Goal: Obtain resource: Obtain resource

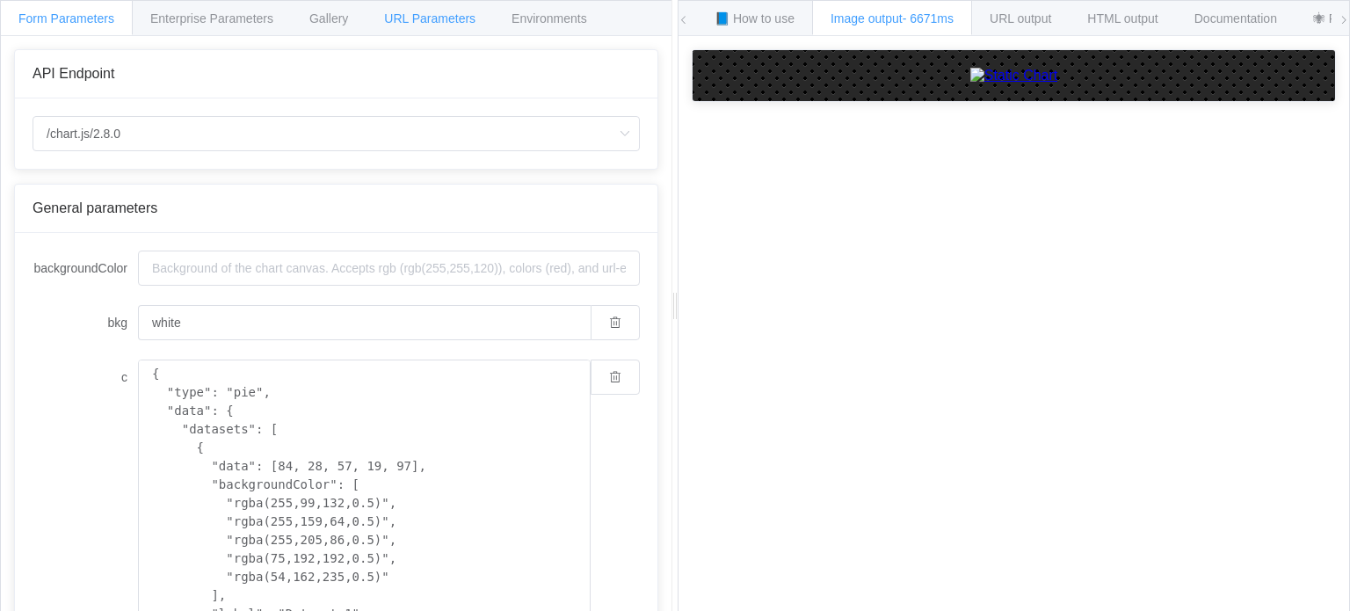
click at [433, 20] on span "URL Parameters" at bounding box center [429, 18] width 91 height 14
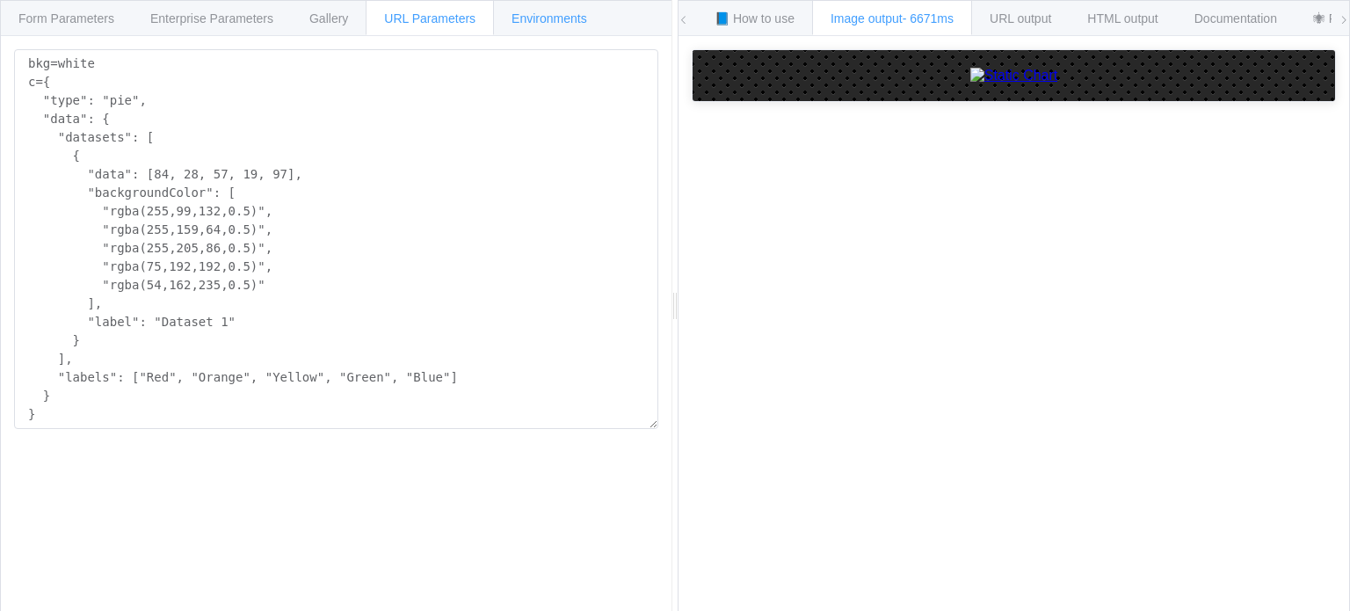
click at [544, 24] on span "Environments" at bounding box center [550, 18] width 76 height 14
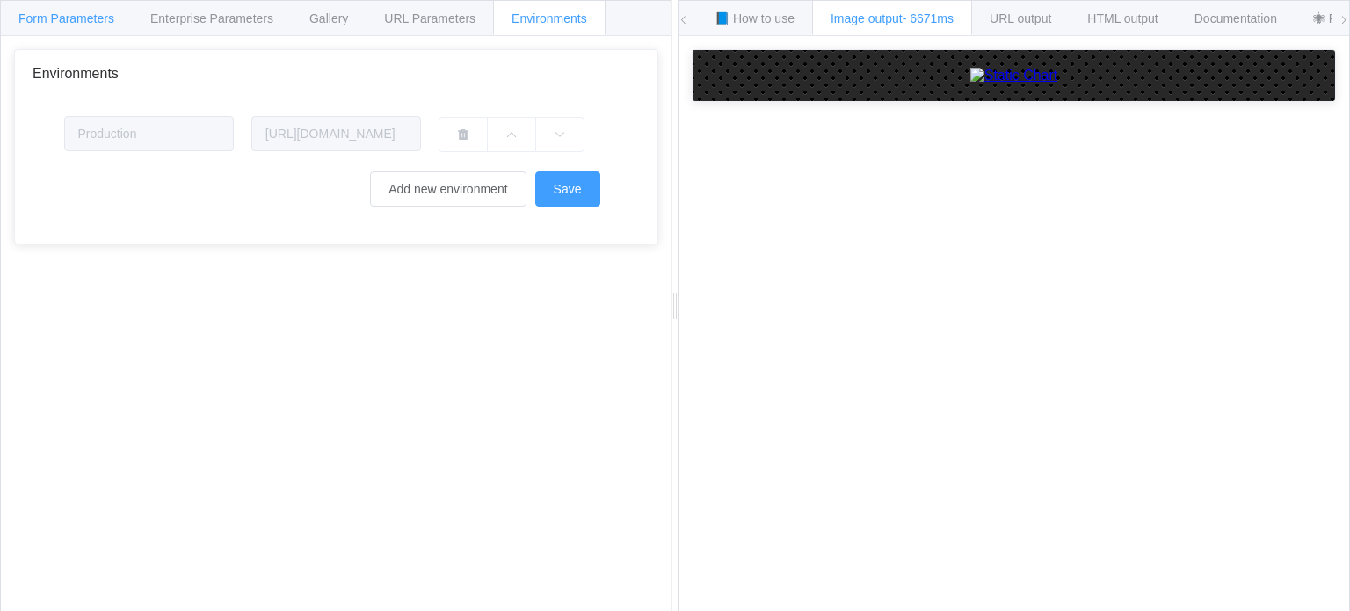
click at [53, 18] on span "Form Parameters" at bounding box center [66, 18] width 96 height 14
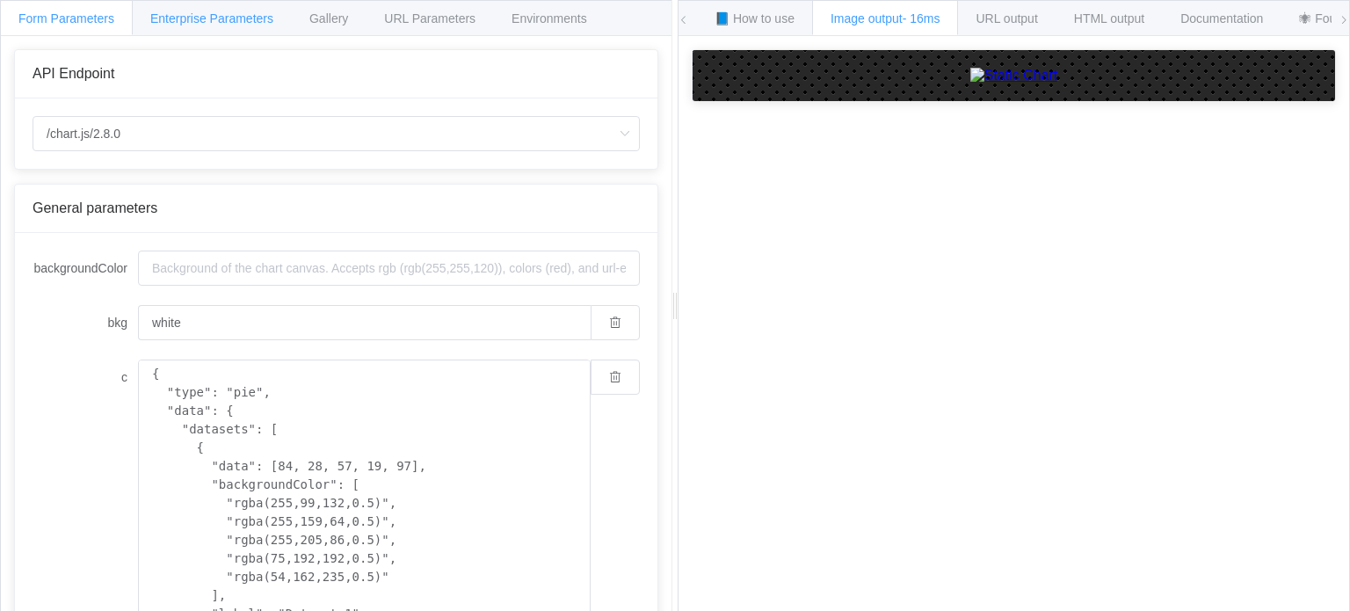
click at [200, 18] on span "Enterprise Parameters" at bounding box center [211, 18] width 123 height 14
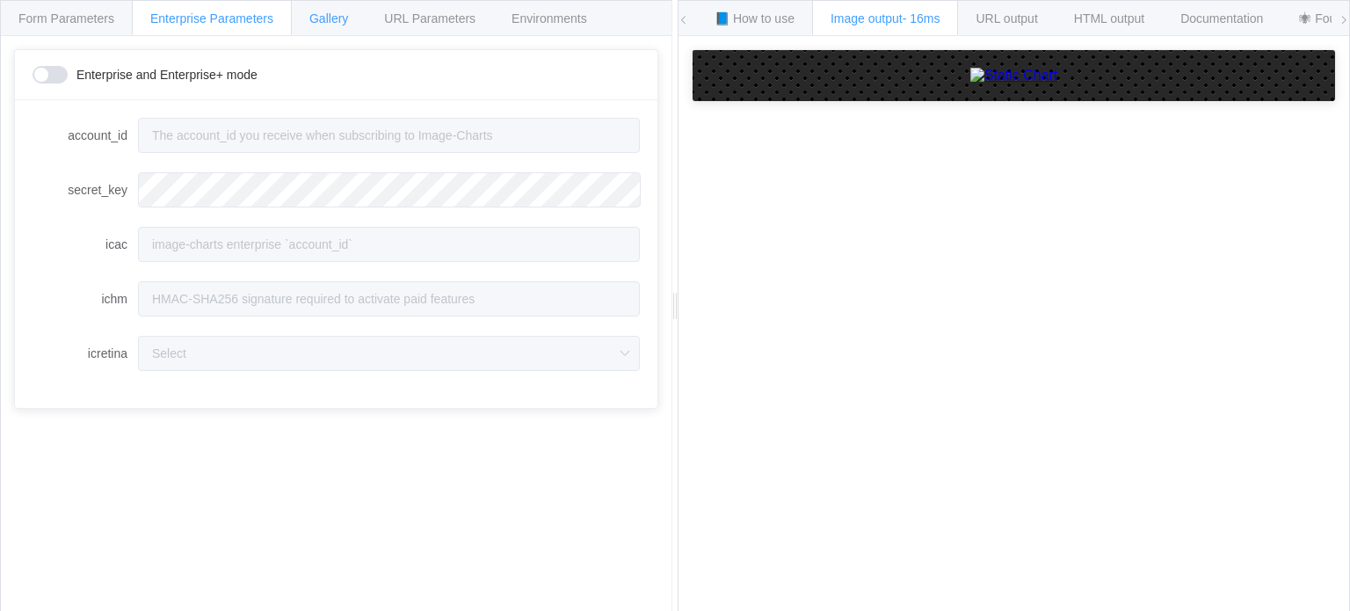
click at [305, 13] on div "Gallery" at bounding box center [329, 17] width 76 height 35
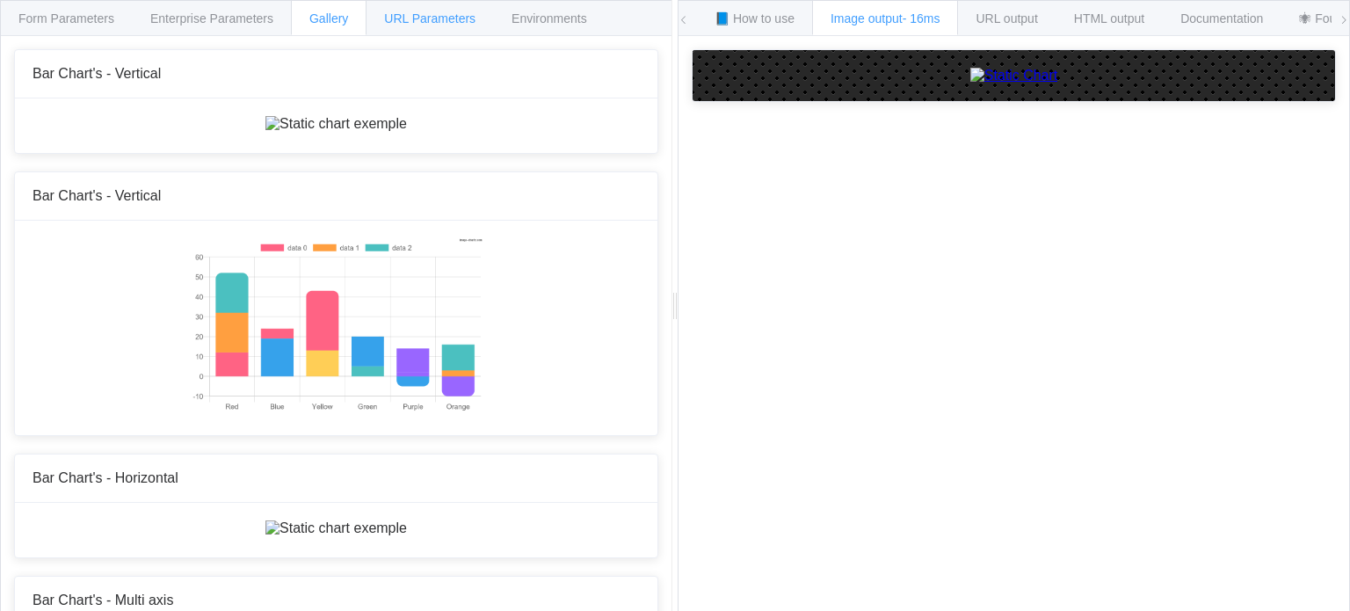
click at [411, 13] on span "URL Parameters" at bounding box center [429, 18] width 91 height 14
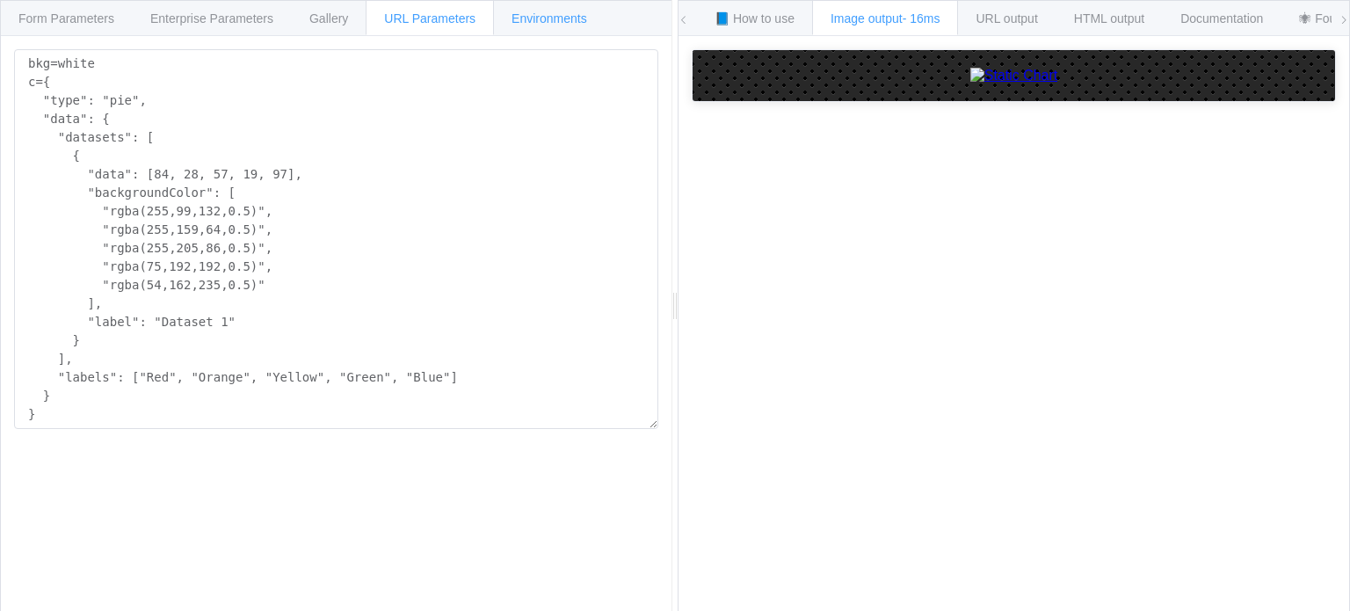
click at [570, 13] on span "Environments" at bounding box center [550, 18] width 76 height 14
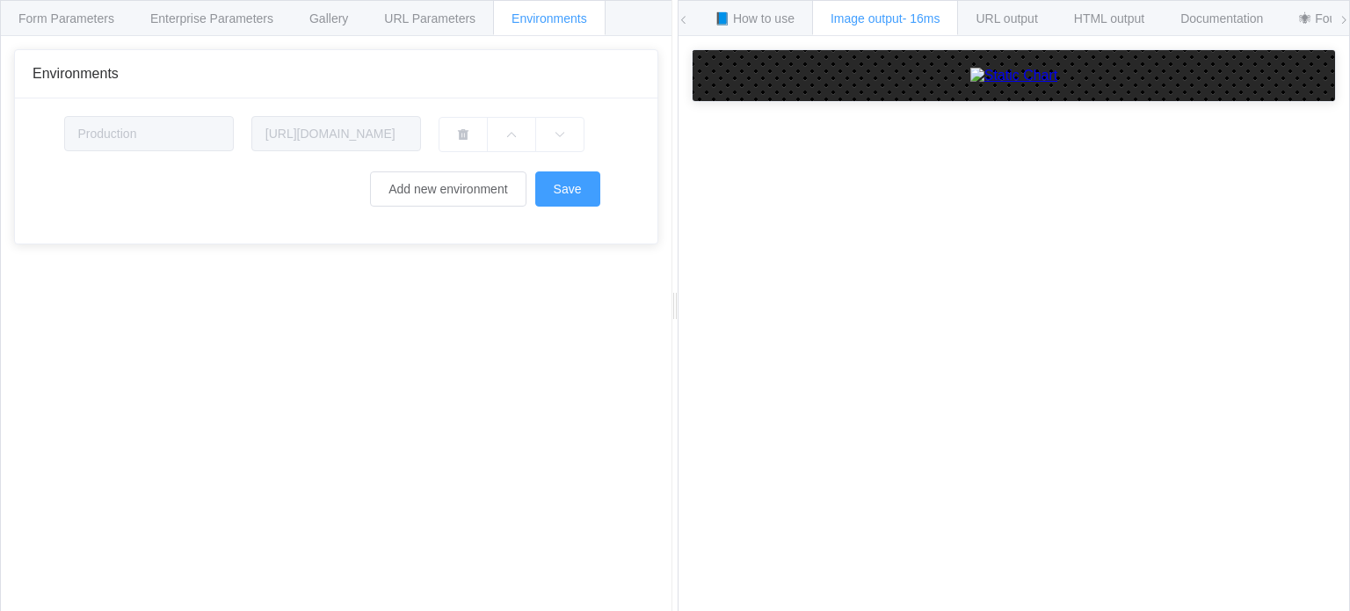
click at [1347, 18] on icon at bounding box center [1344, 20] width 11 height 11
click at [67, 22] on span "Form Parameters" at bounding box center [66, 18] width 96 height 14
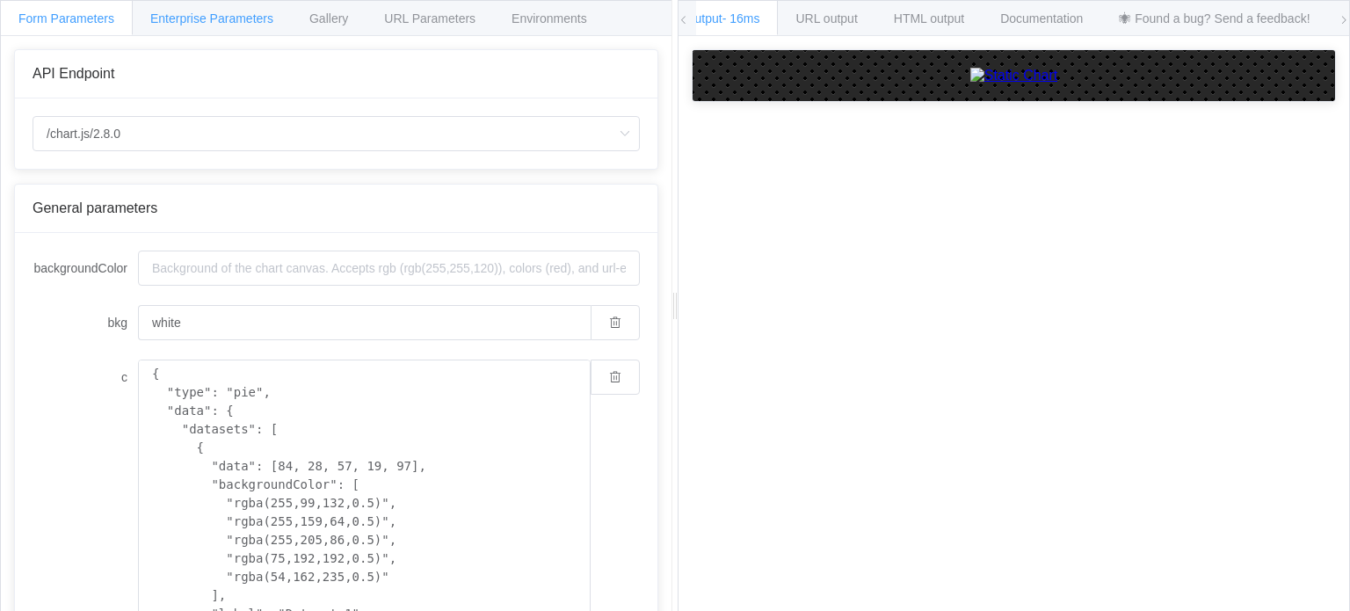
click at [188, 18] on span "Enterprise Parameters" at bounding box center [211, 18] width 123 height 14
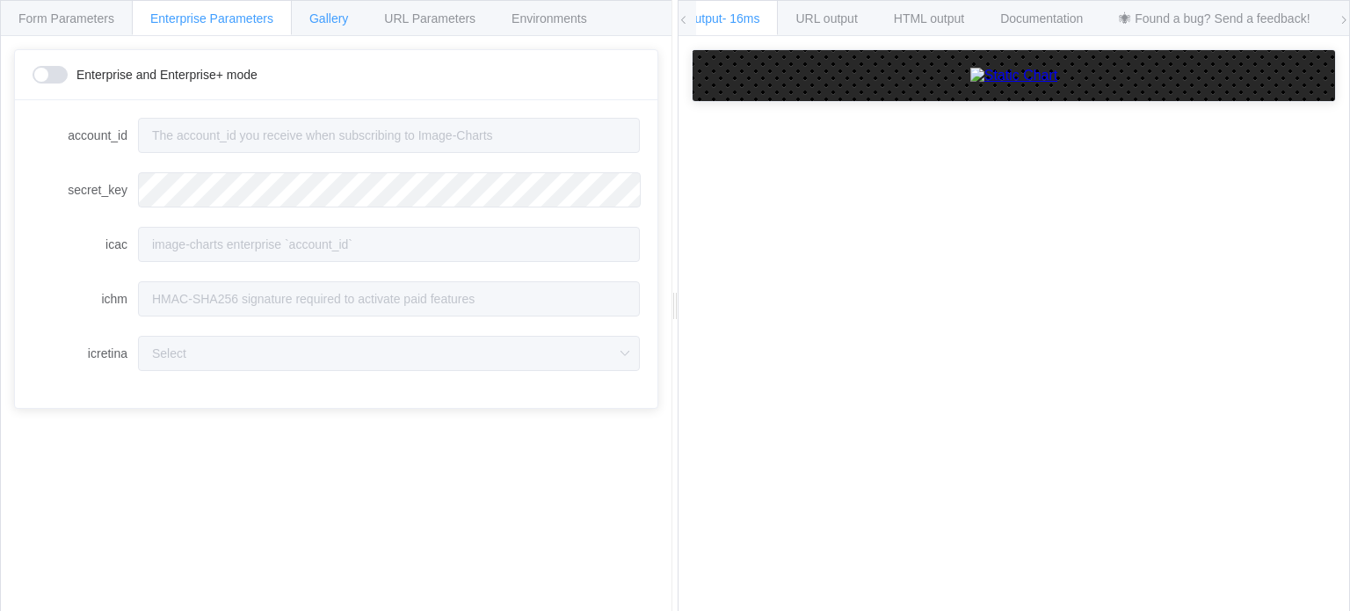
click at [317, 20] on span "Gallery" at bounding box center [328, 18] width 39 height 14
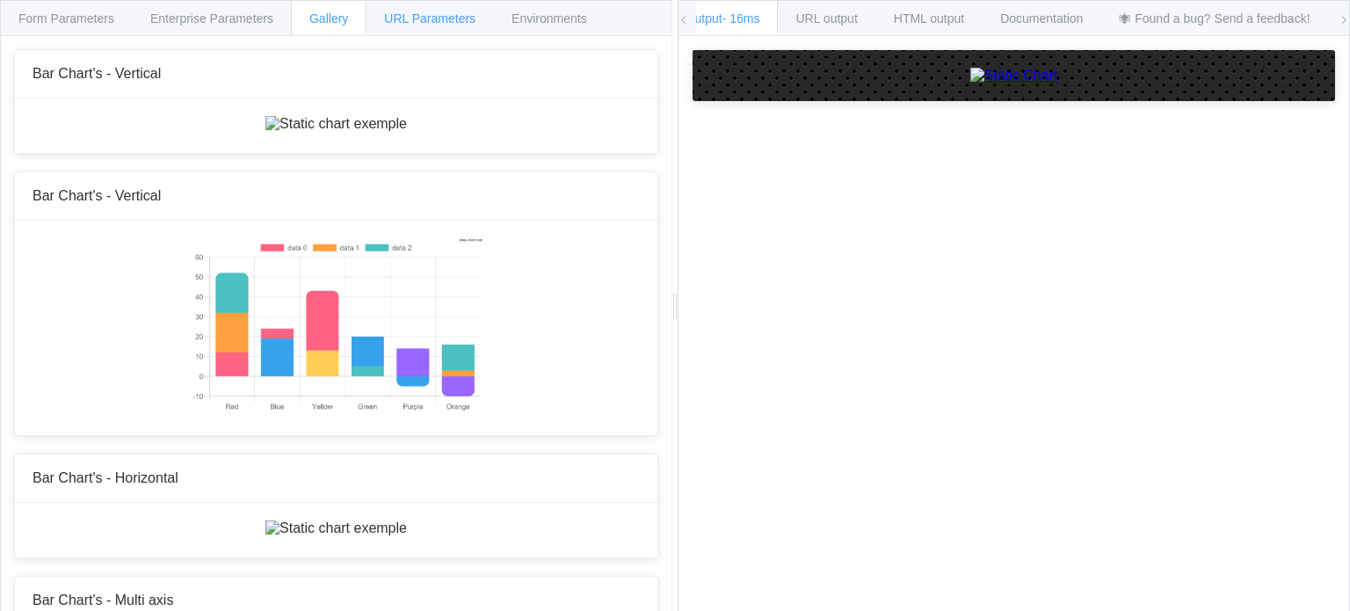
click at [413, 18] on span "URL Parameters" at bounding box center [429, 18] width 91 height 14
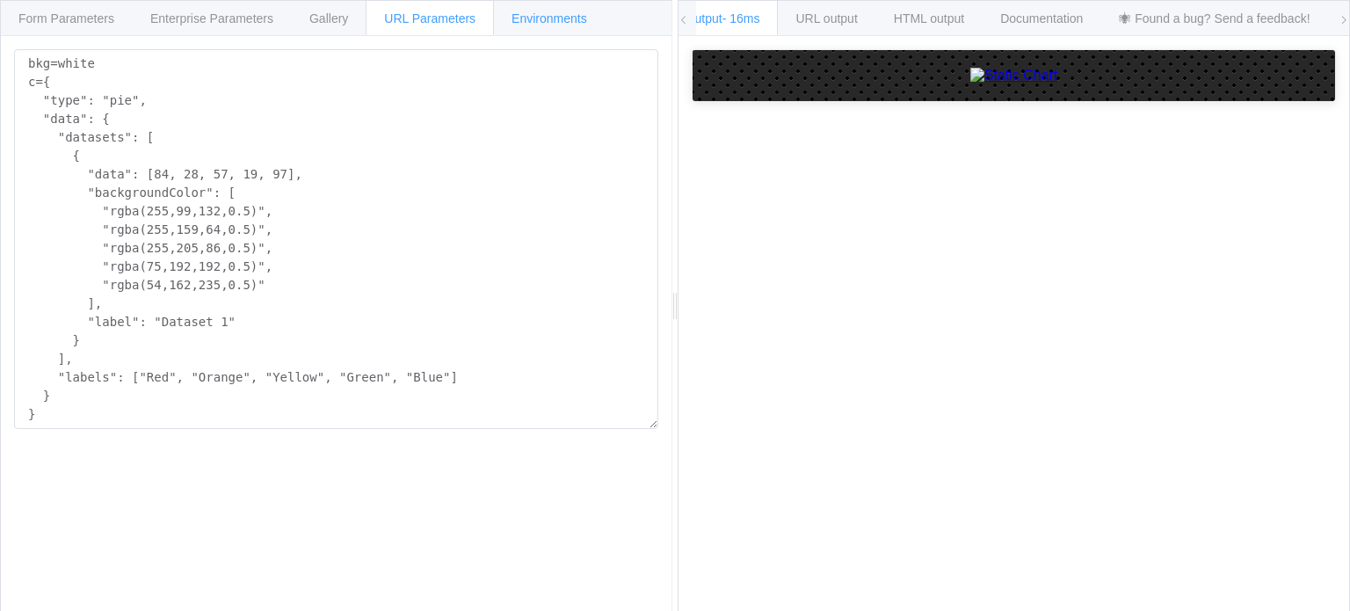
click at [534, 12] on span "Environments" at bounding box center [550, 18] width 76 height 14
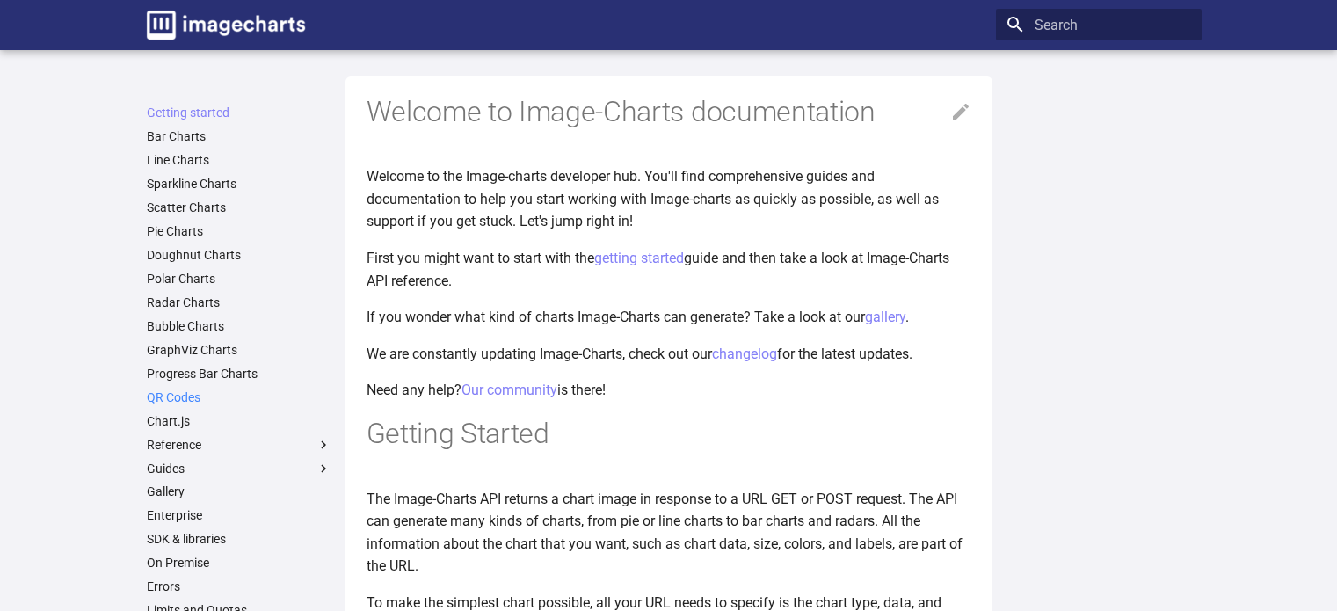
scroll to position [355, 0]
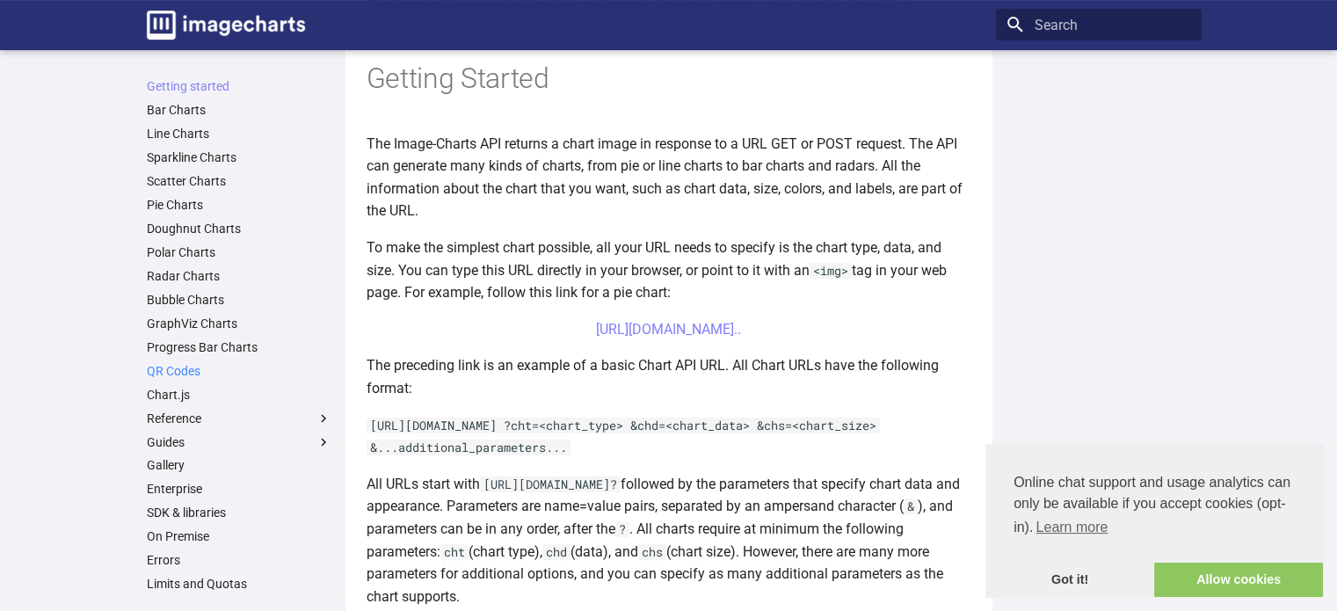
click at [174, 370] on link "QR Codes" at bounding box center [239, 371] width 185 height 16
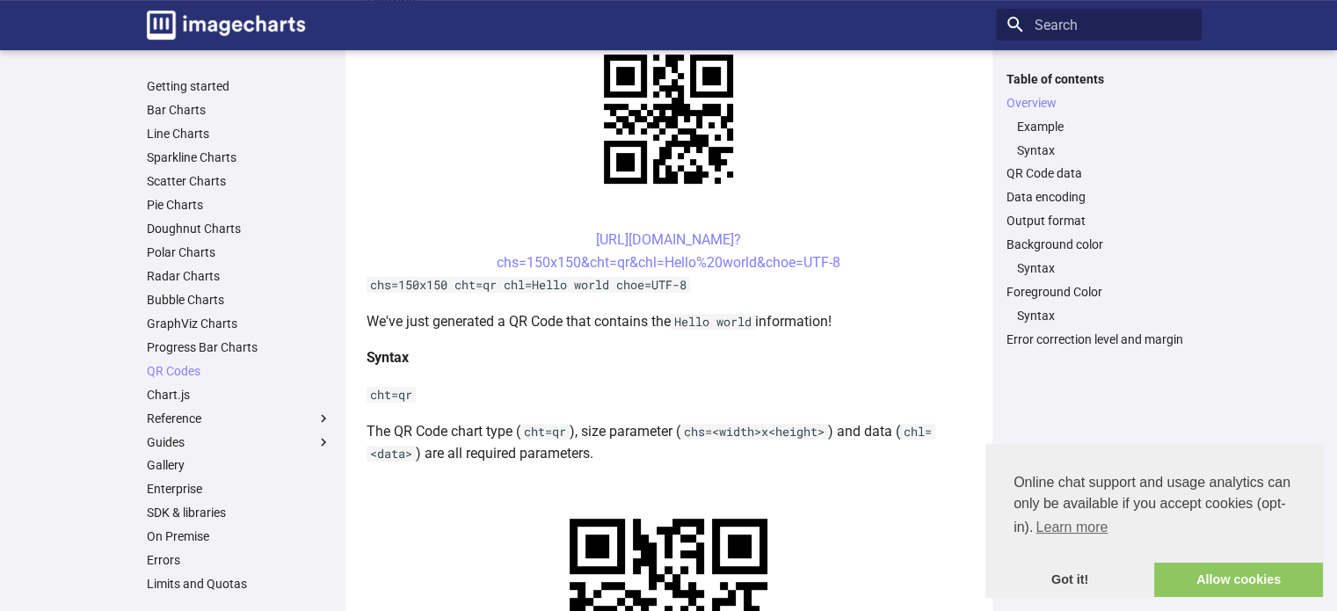
scroll to position [264, 0]
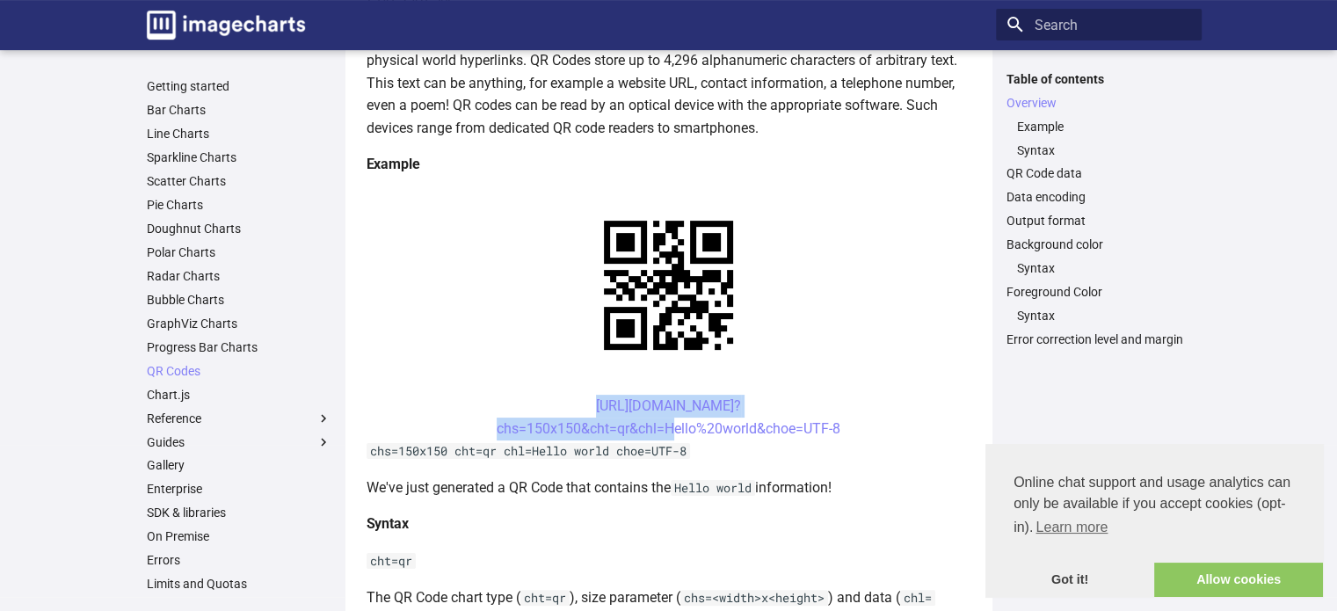
drag, startPoint x: 560, startPoint y: 397, endPoint x: 661, endPoint y: 437, distance: 108.9
click at [661, 437] on center "https://image-charts.com/chart? chs=150x150&cht=qr&chl=Hello%20world&choe=UTF-8" at bounding box center [669, 417] width 605 height 45
copy link "https://image-charts.com/chart? chs=150x150&cht=qr&chl="
